Goal: Transaction & Acquisition: Purchase product/service

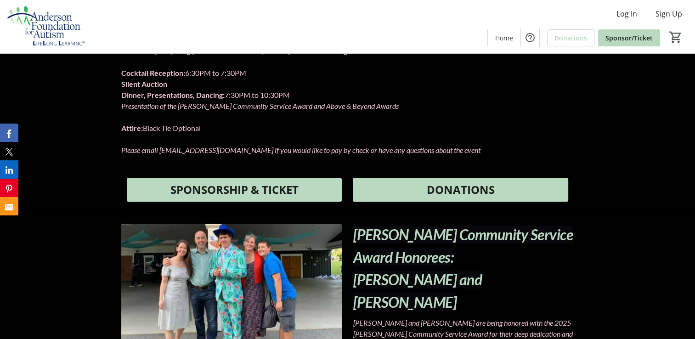
scroll to position [415, 0]
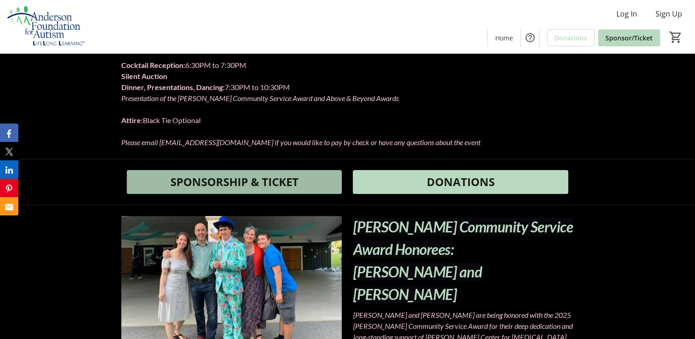
click at [268, 174] on span "SPONSORSHIP & TICKET" at bounding box center [234, 182] width 128 height 17
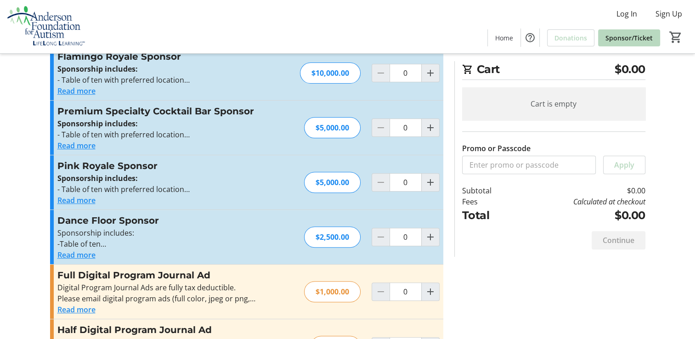
scroll to position [264, 0]
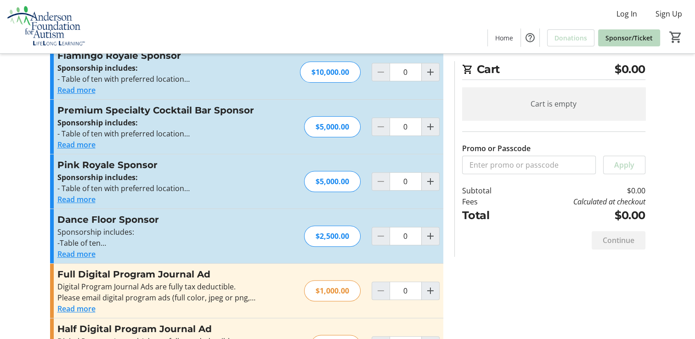
click at [88, 201] on button "Read more" at bounding box center [76, 199] width 38 height 11
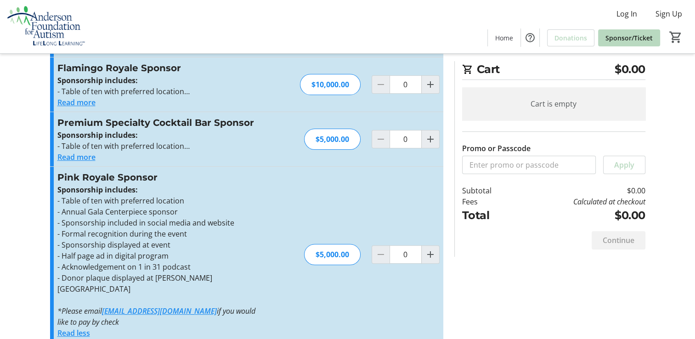
scroll to position [250, 0]
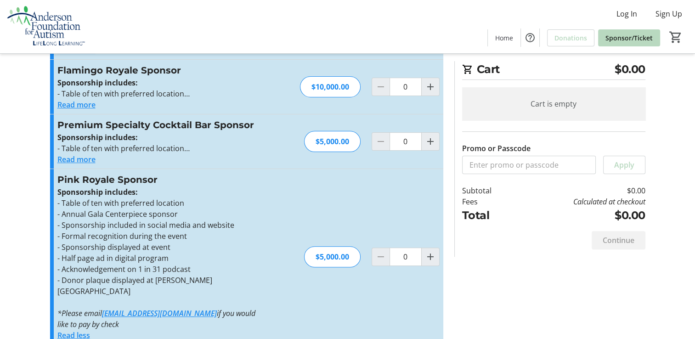
click at [73, 162] on button "Read more" at bounding box center [76, 159] width 38 height 11
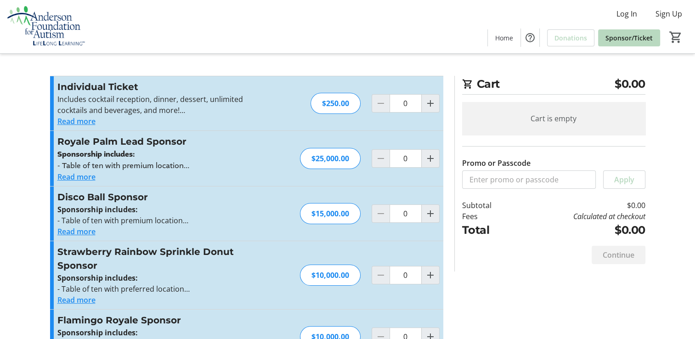
scroll to position [28, 0]
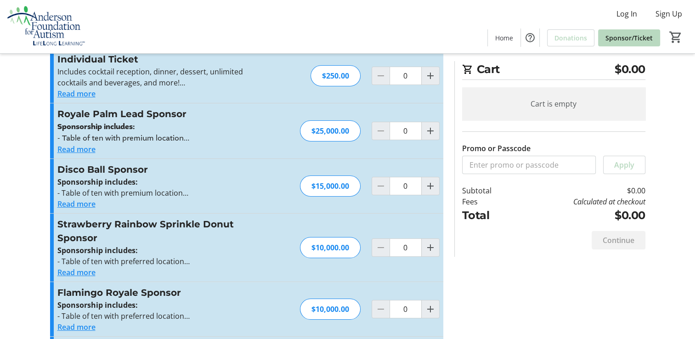
click at [77, 208] on button "Read more" at bounding box center [76, 203] width 38 height 11
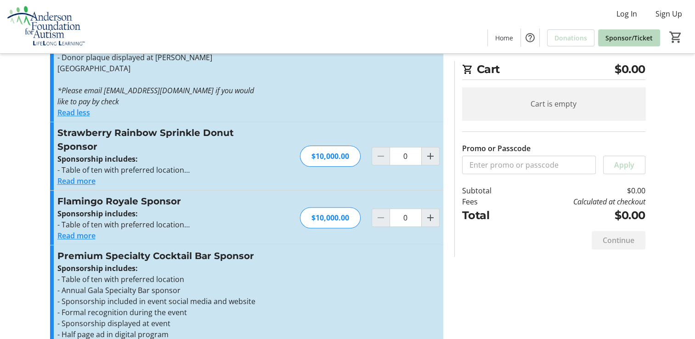
scroll to position [263, 0]
click at [73, 230] on button "Read more" at bounding box center [76, 235] width 38 height 11
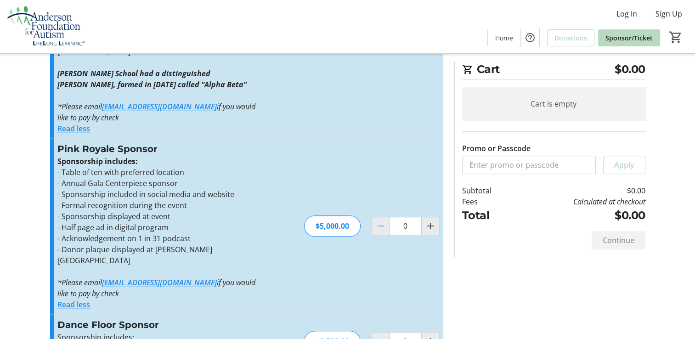
scroll to position [711, 0]
